Goal: Task Accomplishment & Management: Use online tool/utility

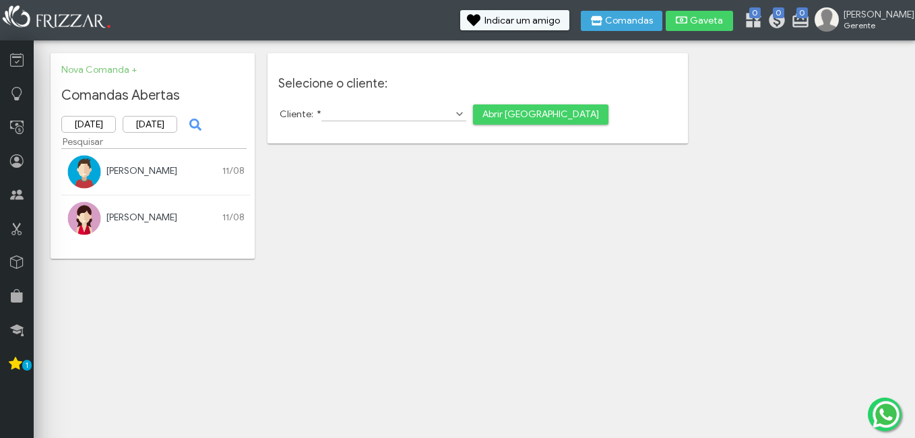
click at [529, 115] on span "Abrir [GEOGRAPHIC_DATA]" at bounding box center [541, 114] width 117 height 20
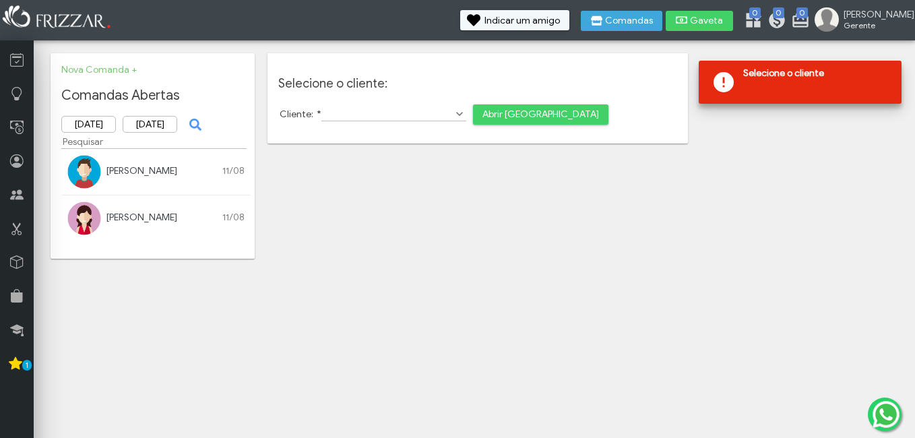
click at [129, 66] on link "Nova Comanda +" at bounding box center [98, 69] width 75 height 11
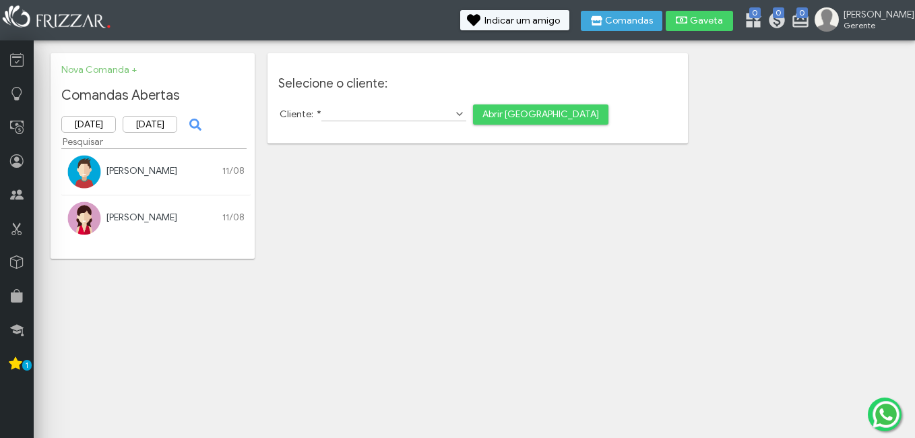
click at [129, 66] on link "Nova Comanda +" at bounding box center [98, 69] width 75 height 11
